Goal: Task Accomplishment & Management: Use online tool/utility

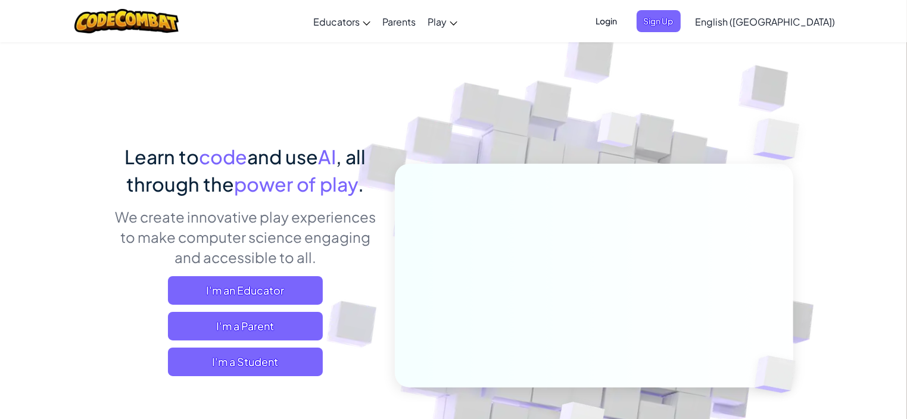
click at [625, 18] on span "Login" at bounding box center [607, 21] width 36 height 22
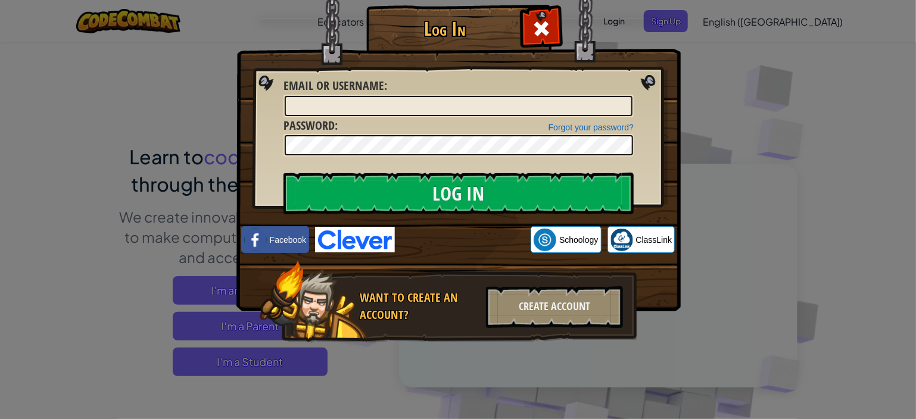
click at [763, 96] on div "Log In Unknown Error Email or Username : Forgot your password? Password : Log I…" at bounding box center [458, 209] width 916 height 419
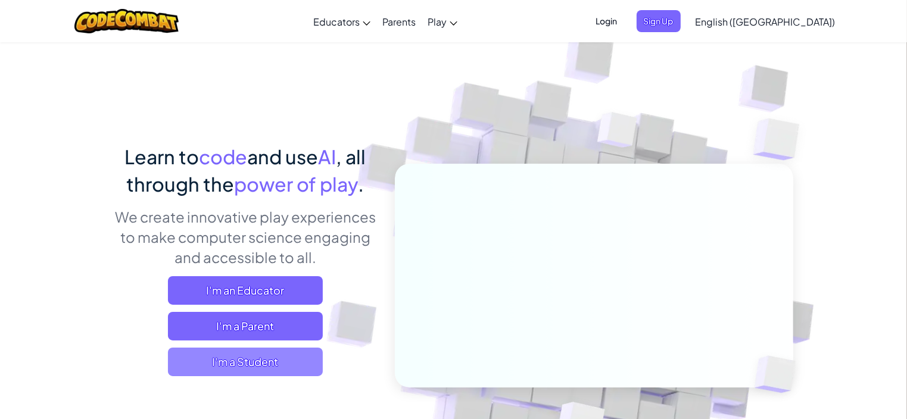
click at [271, 353] on span "I'm a Student" at bounding box center [245, 362] width 155 height 29
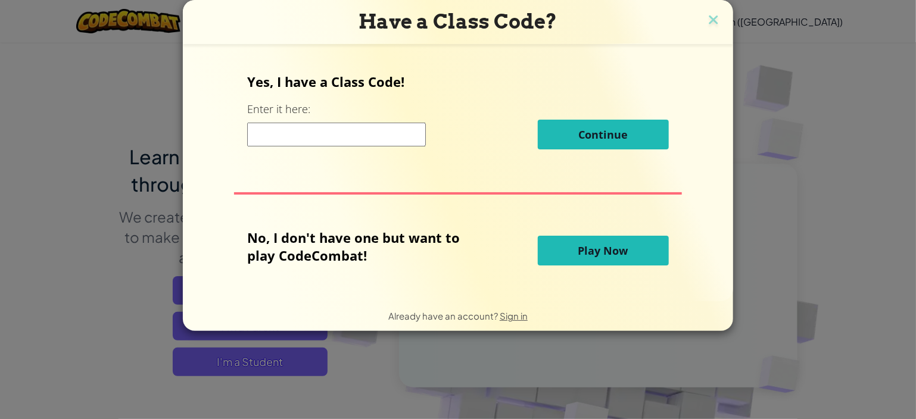
click at [567, 257] on button "Play Now" at bounding box center [603, 251] width 131 height 30
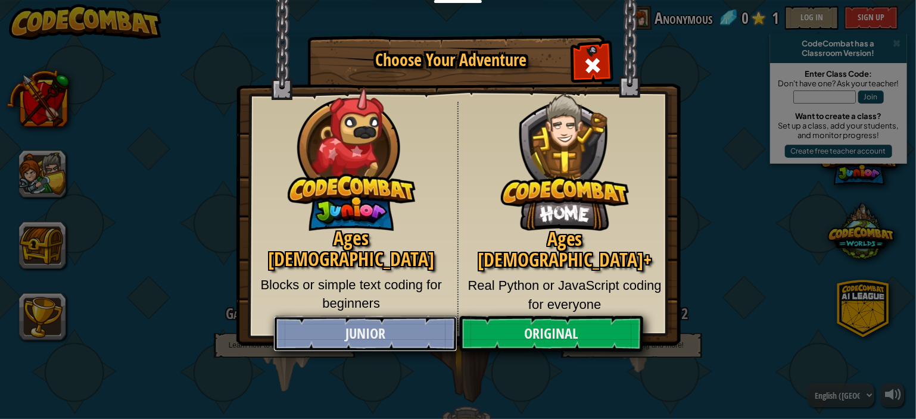
click at [425, 333] on link "Junior" at bounding box center [365, 334] width 184 height 36
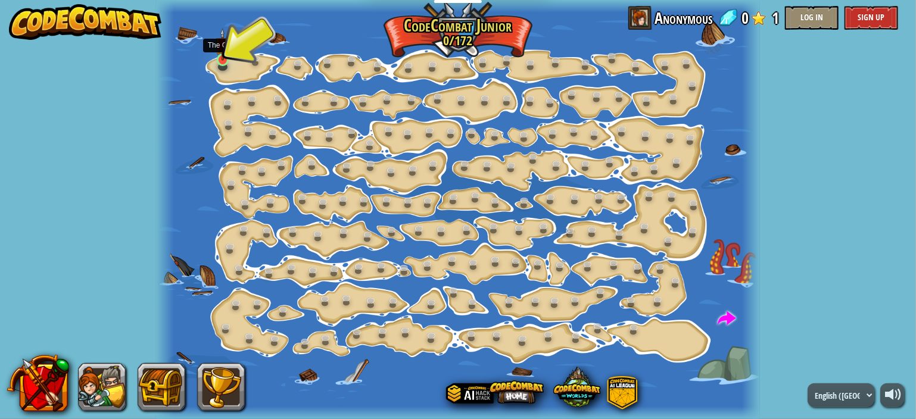
click at [221, 60] on img at bounding box center [223, 44] width 14 height 33
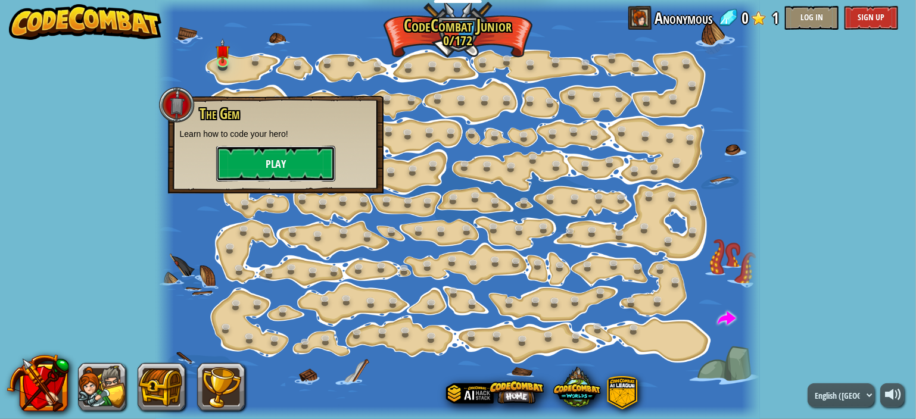
click at [301, 146] on button "Play" at bounding box center [275, 164] width 119 height 36
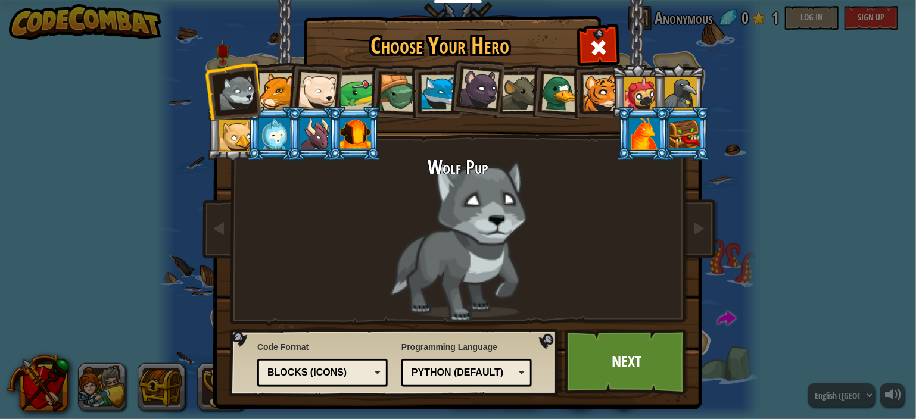
click at [354, 115] on li at bounding box center [355, 134] width 54 height 54
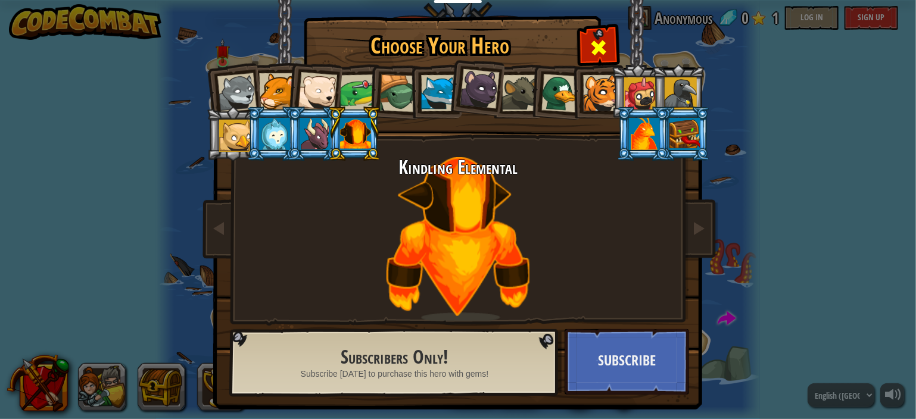
click at [599, 44] on span at bounding box center [598, 47] width 19 height 19
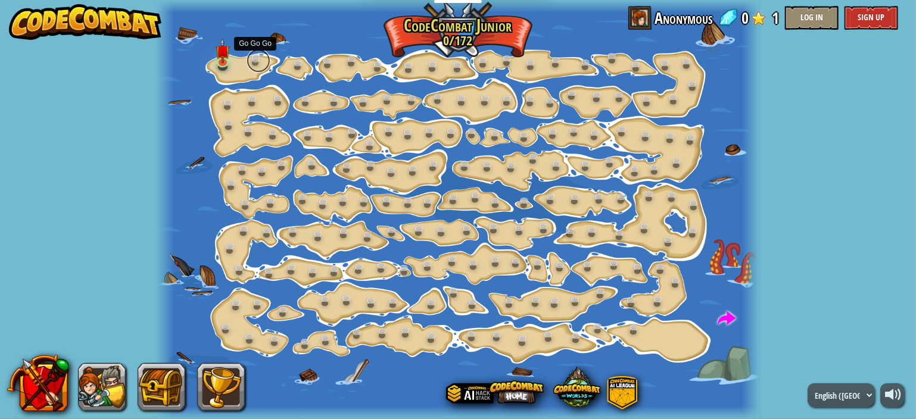
click at [255, 57] on link at bounding box center [259, 61] width 24 height 24
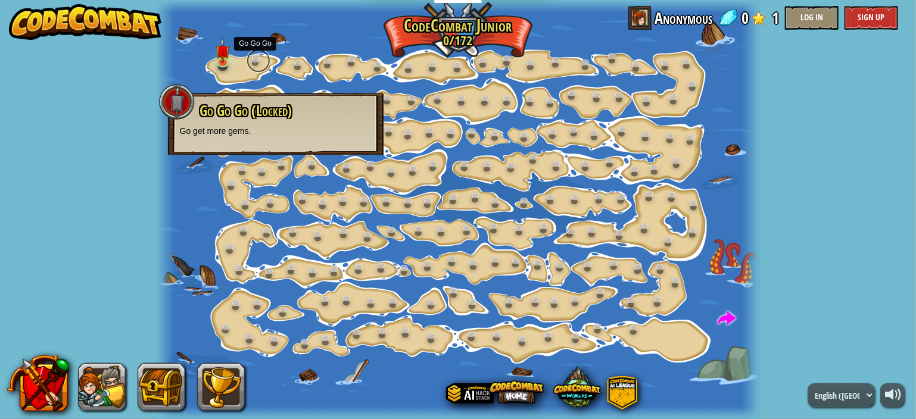
click at [255, 57] on link at bounding box center [259, 61] width 24 height 24
click at [255, 69] on div at bounding box center [458, 209] width 605 height 419
